Goal: Information Seeking & Learning: Learn about a topic

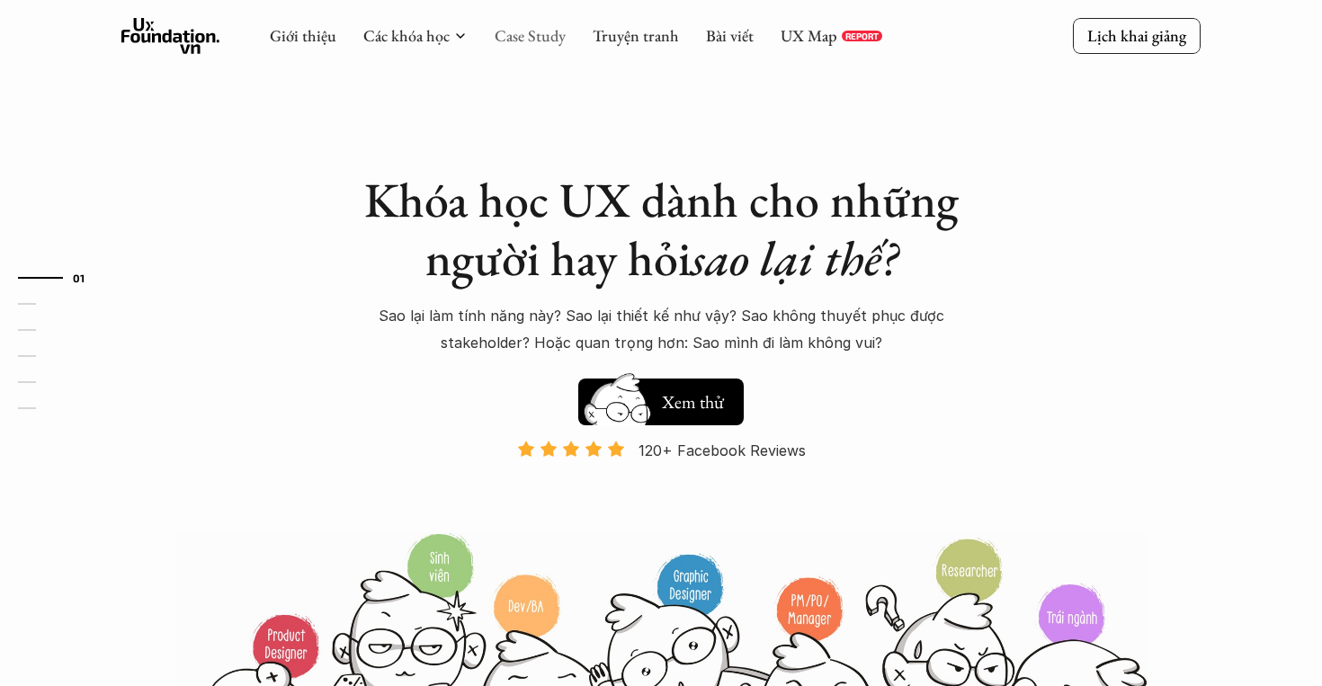
click at [531, 29] on link "Case Study" at bounding box center [530, 35] width 71 height 21
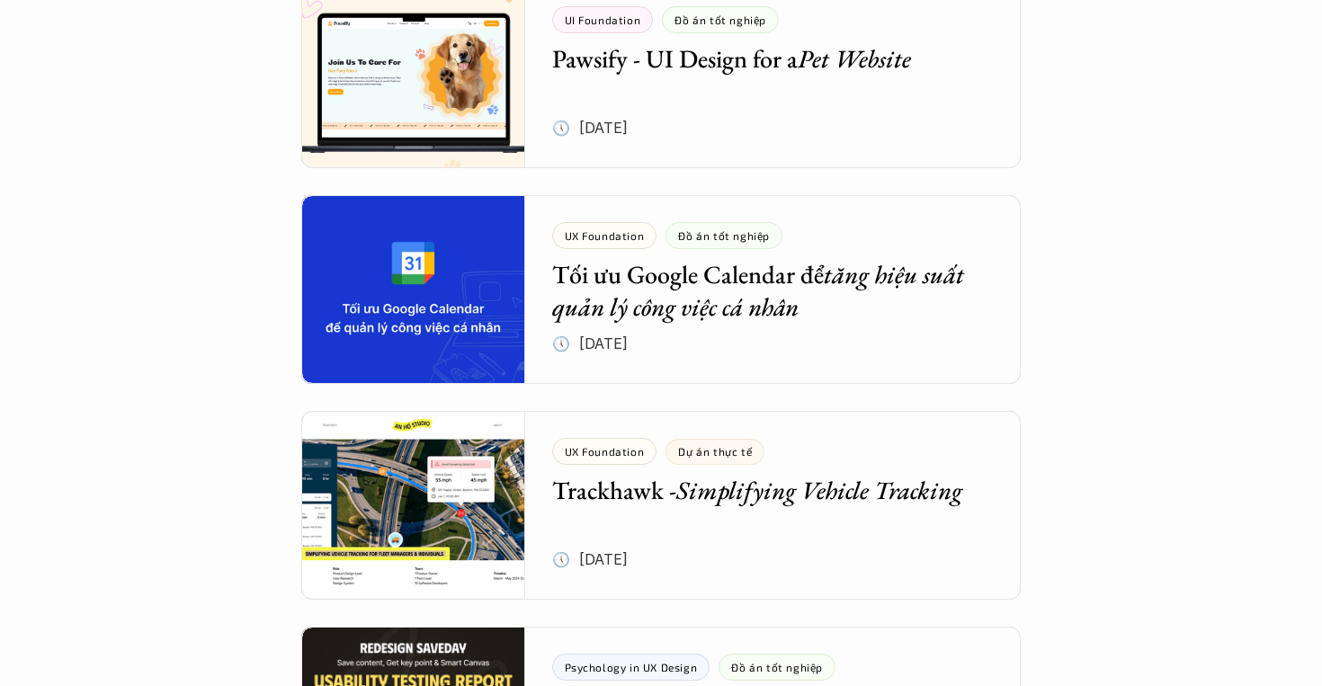
scroll to position [1115, 0]
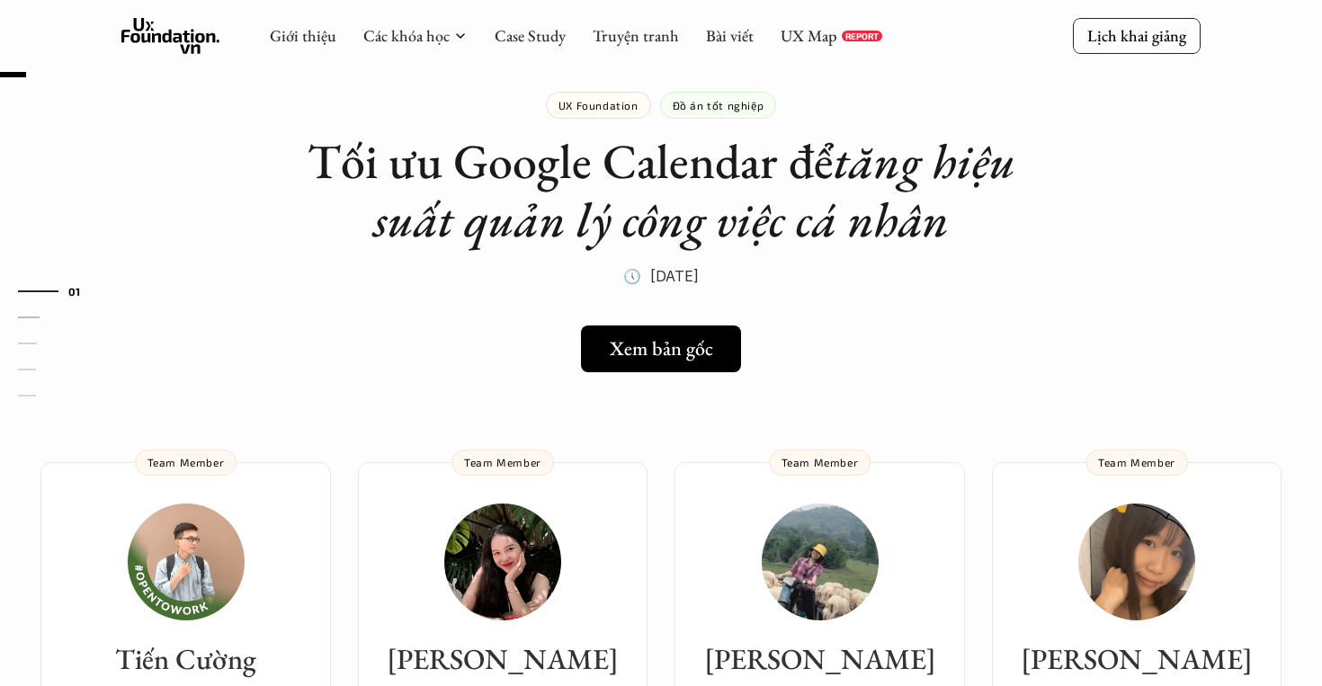
scroll to position [22, 0]
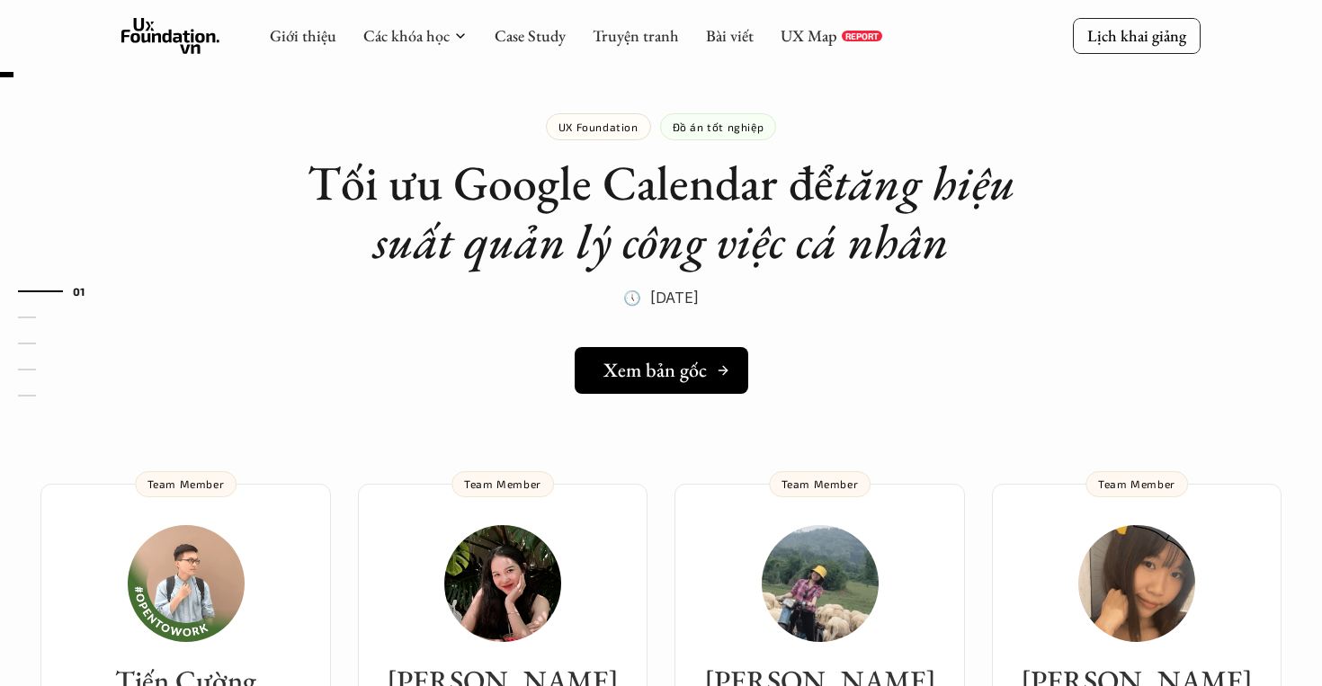
click at [698, 364] on h5 "Xem bản gốc" at bounding box center [655, 370] width 103 height 23
